Goal: Navigation & Orientation: Find specific page/section

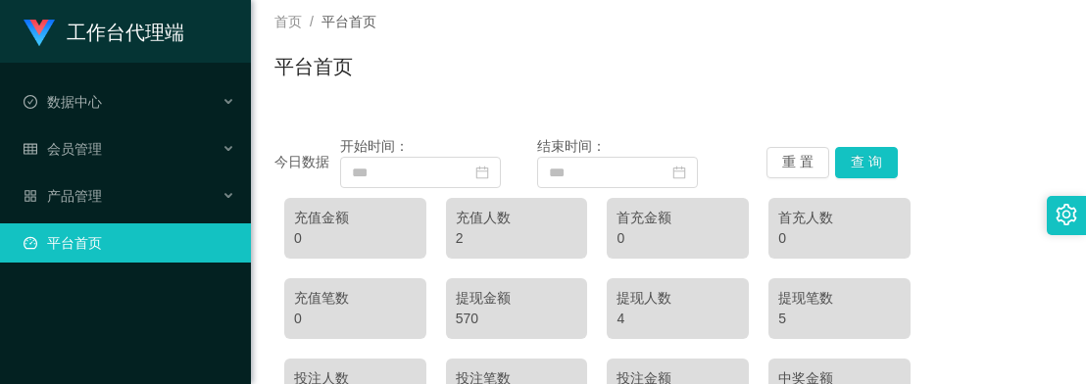
scroll to position [294, 0]
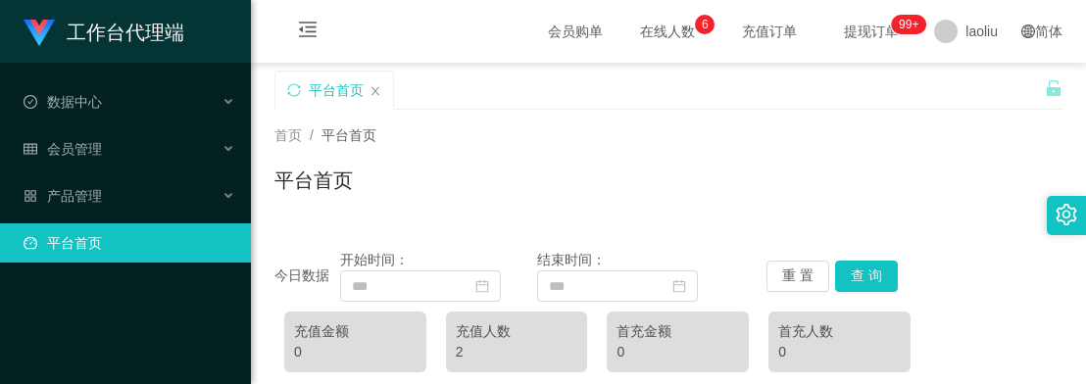
scroll to position [196, 0]
